Goal: Task Accomplishment & Management: Use online tool/utility

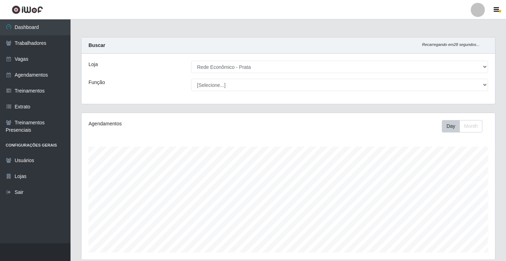
select select "192"
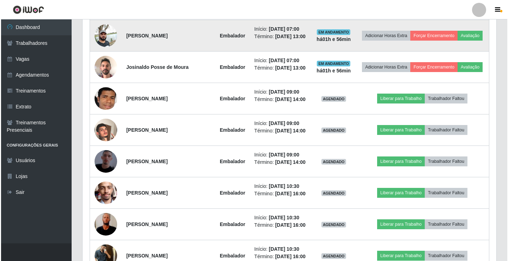
scroll to position [365, 0]
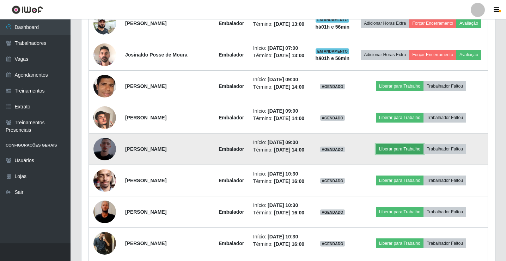
click at [400, 154] on button "Liberar para Trabalho" at bounding box center [400, 149] width 48 height 10
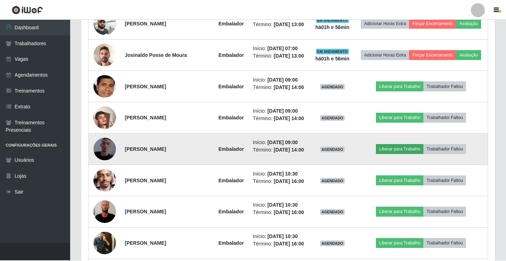
scroll to position [146, 410]
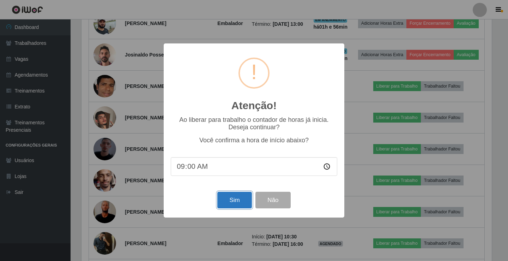
click at [238, 198] on button "Sim" at bounding box center [234, 200] width 34 height 17
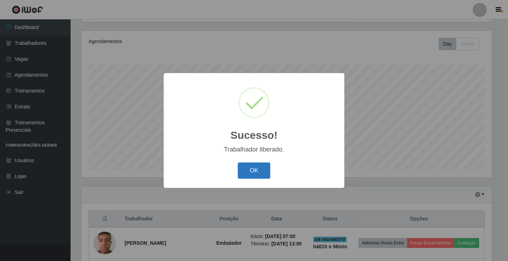
click at [253, 174] on button "OK" at bounding box center [254, 170] width 33 height 17
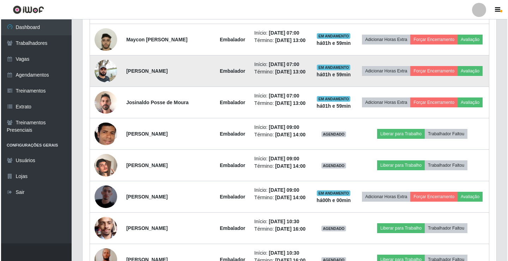
scroll to position [329, 0]
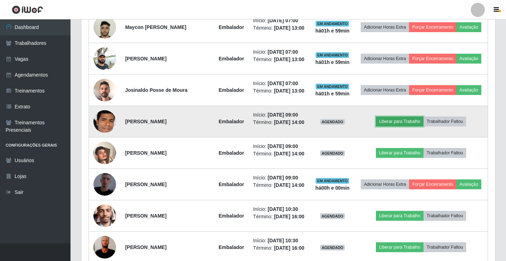
click at [391, 126] on button "Liberar para Trabalho" at bounding box center [400, 121] width 48 height 10
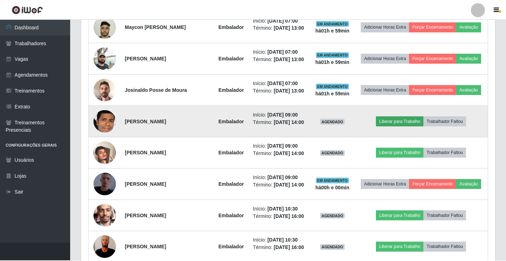
scroll to position [146, 410]
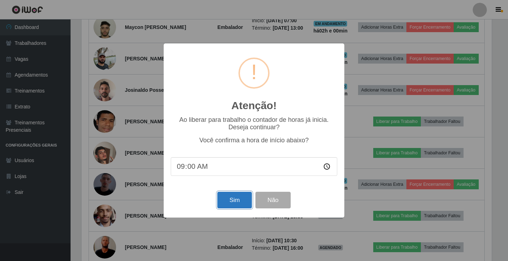
click at [228, 199] on button "Sim" at bounding box center [234, 200] width 34 height 17
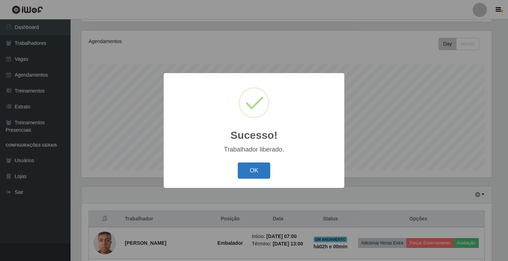
click at [247, 175] on button "OK" at bounding box center [254, 170] width 33 height 17
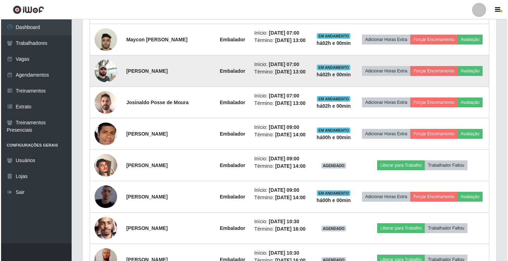
scroll to position [329, 0]
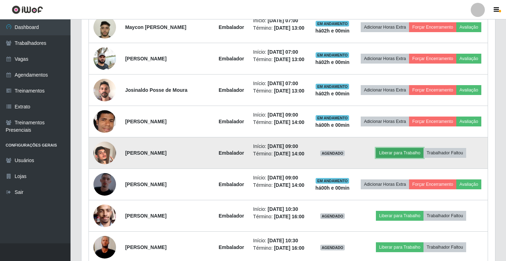
click at [403, 158] on button "Liberar para Trabalho" at bounding box center [400, 153] width 48 height 10
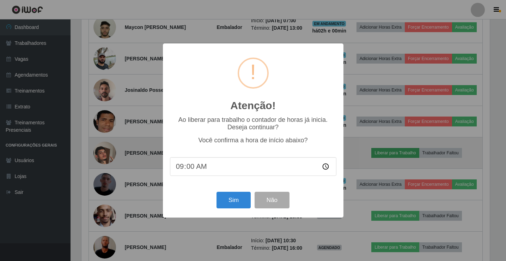
scroll to position [146, 410]
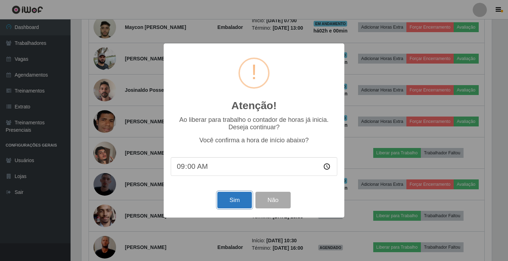
click at [244, 201] on button "Sim" at bounding box center [234, 200] width 34 height 17
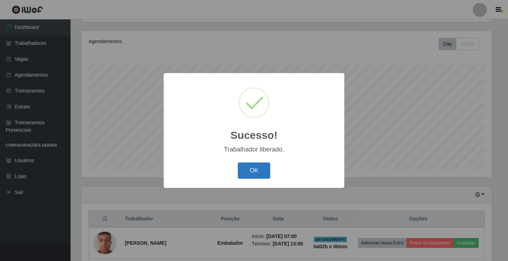
click at [248, 168] on button "OK" at bounding box center [254, 170] width 33 height 17
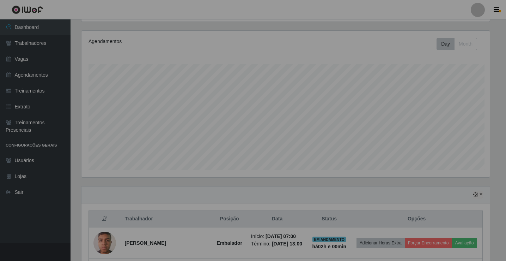
scroll to position [146, 414]
